Goal: Check status: Check status

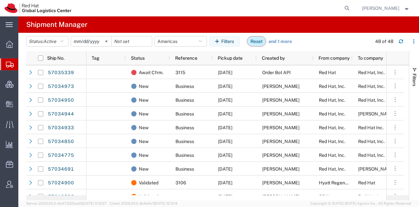
click at [262, 40] on button "Reset" at bounding box center [256, 41] width 19 height 10
type input "[DATE]"
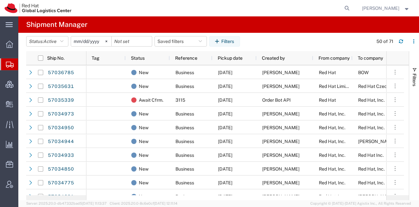
click at [401, 8] on span "[PERSON_NAME]" at bounding box center [386, 8] width 48 height 7
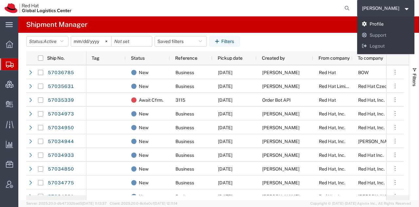
click at [386, 23] on link "Profile" at bounding box center [386, 24] width 58 height 11
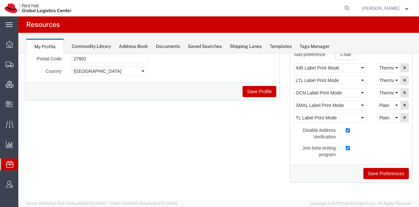
scroll to position [129, 0]
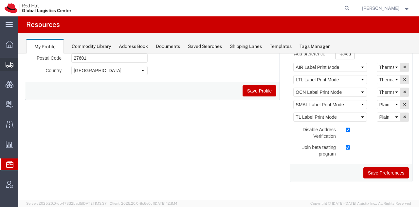
click at [0, 0] on span "Shipment Manager" at bounding box center [0, 0] width 0 height 0
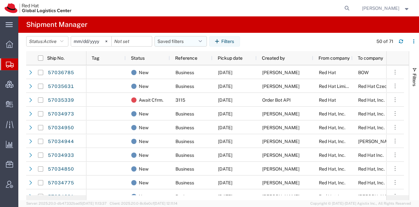
click at [172, 39] on button "Saved filters" at bounding box center [181, 41] width 52 height 10
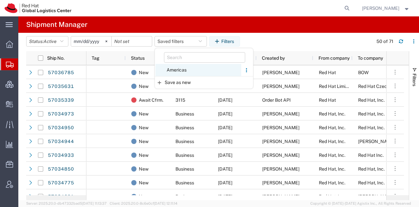
click at [178, 70] on span "Americas" at bounding box center [199, 70] width 86 height 12
type input "[DATE]"
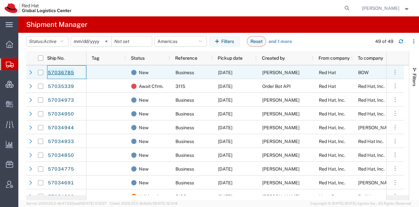
click at [69, 70] on link "57036785" at bounding box center [60, 72] width 27 height 10
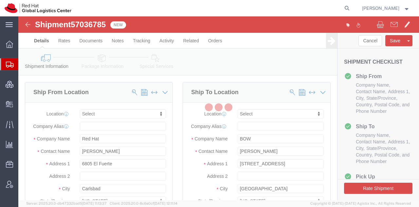
select select
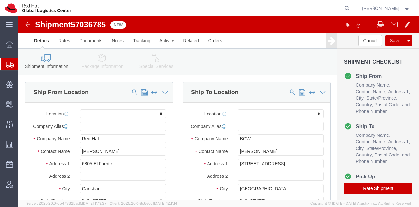
click icon
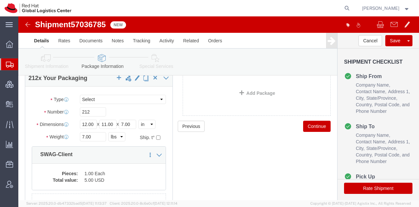
scroll to position [43, 0]
drag, startPoint x: 75, startPoint y: 96, endPoint x: 22, endPoint y: 92, distance: 53.5
click div "Number 212"
type input "1"
click icon
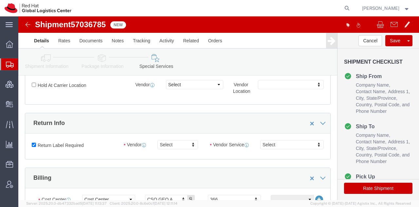
scroll to position [183, 0]
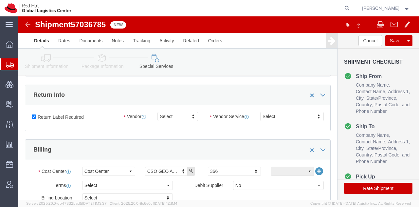
click icon
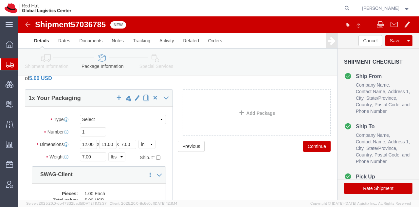
scroll to position [22, 0]
click div "Shipment Information Package Information Special Services"
click icon
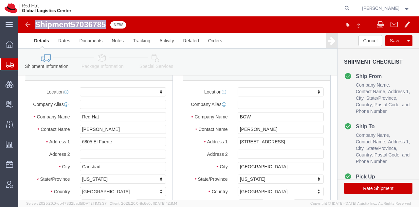
drag, startPoint x: 89, startPoint y: 9, endPoint x: 19, endPoint y: 10, distance: 69.8
click h1 "Shipment 57036785"
copy h1 "Shipment 57036785"
click at [0, 0] on span "Shipment Manager" at bounding box center [0, 0] width 0 height 0
